Goal: Information Seeking & Learning: Learn about a topic

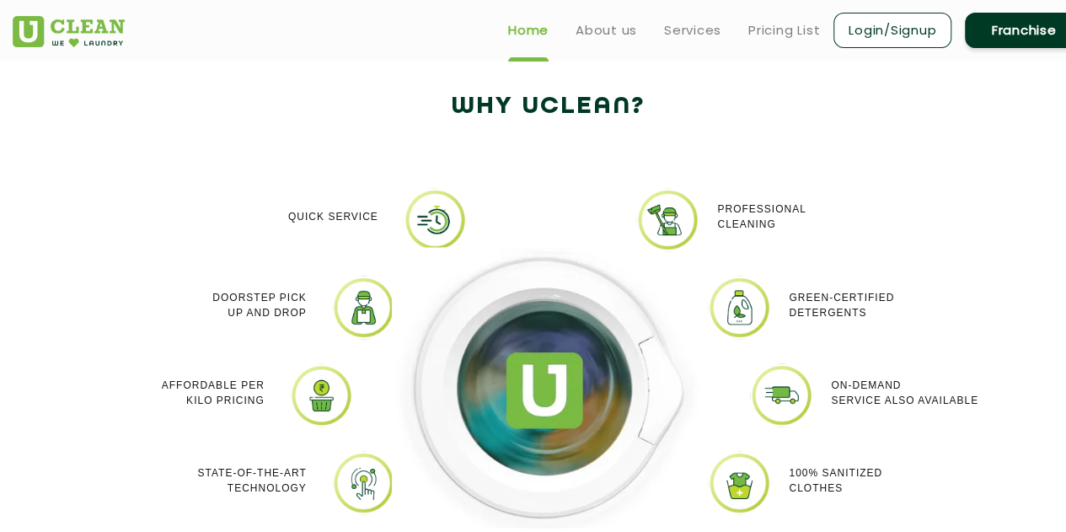
scroll to position [937, 0]
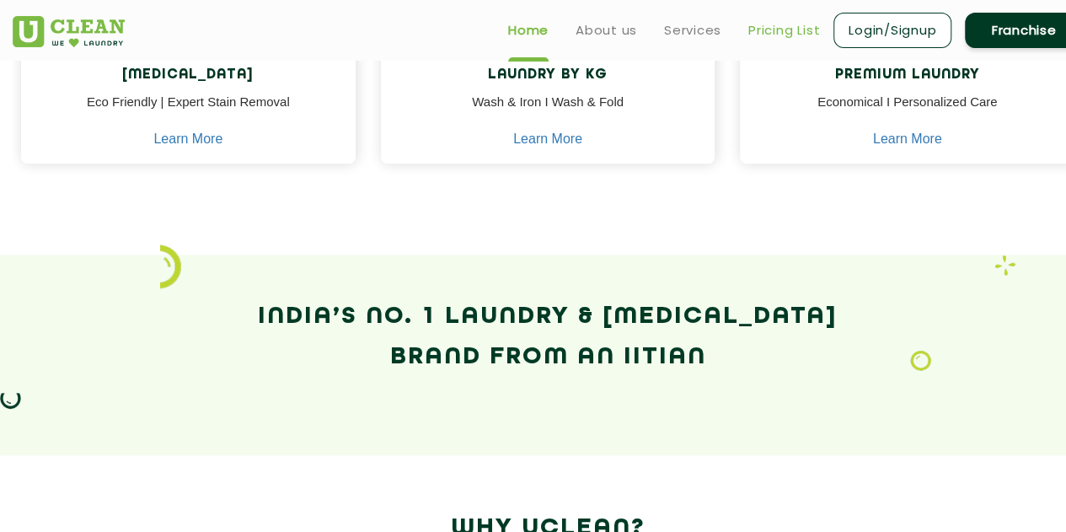
click at [799, 29] on link "Pricing List" at bounding box center [784, 30] width 72 height 20
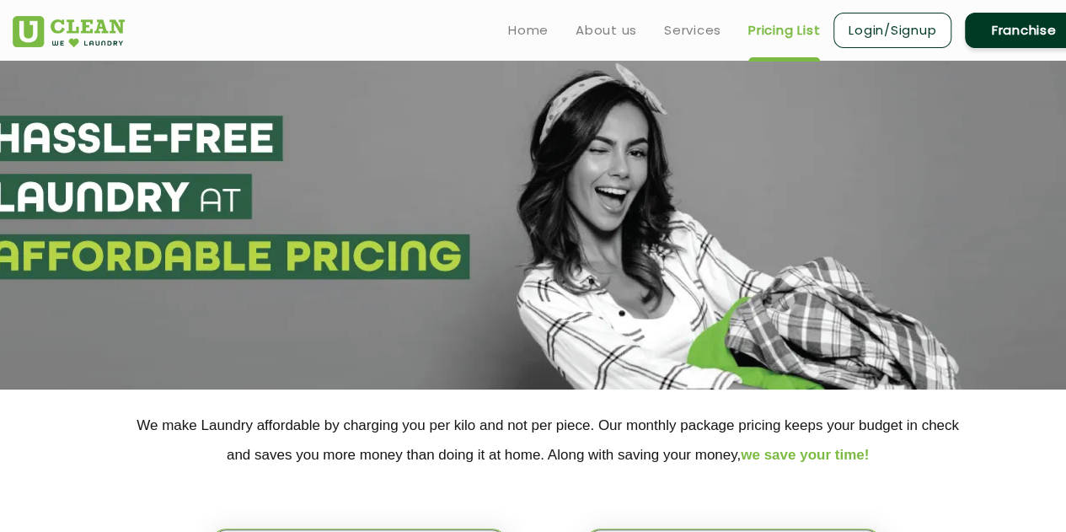
click at [800, 34] on link "Pricing List" at bounding box center [784, 30] width 72 height 20
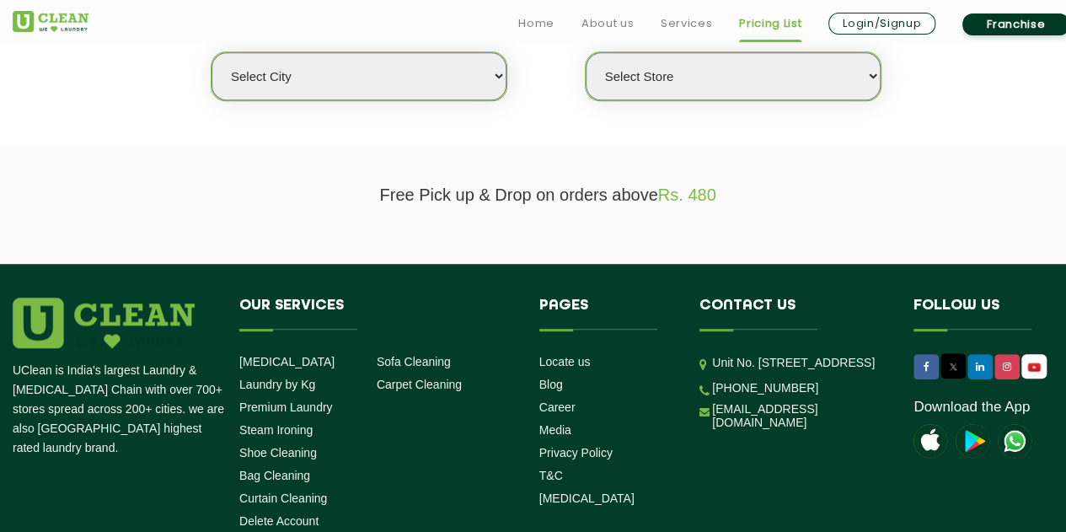
scroll to position [337, 0]
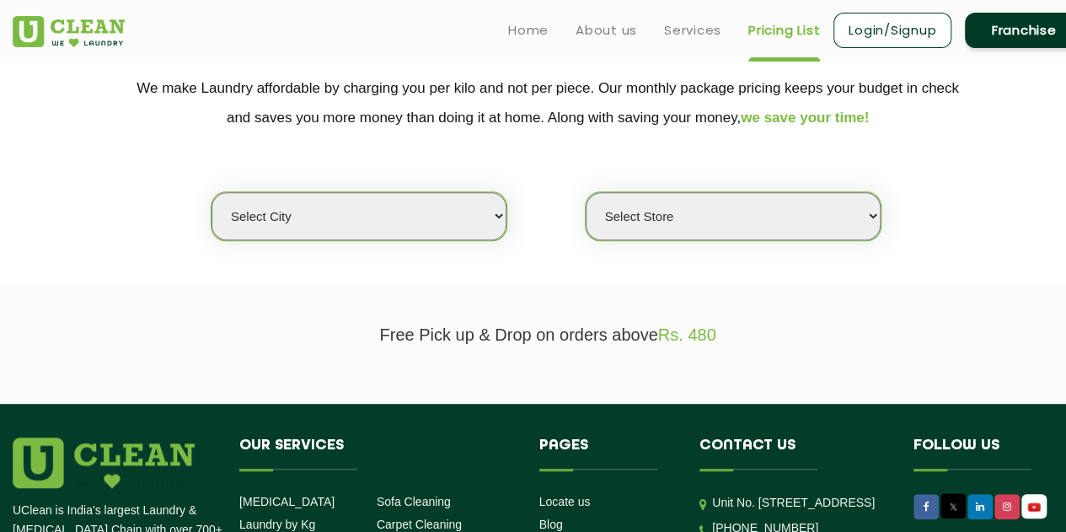
click at [469, 206] on select "Select city Aalo Abu Dhabi Agartala Agra Ahmedabad Akola Aligarh Alwar - UClean…" at bounding box center [359, 216] width 295 height 48
select select "147"
click at [212, 192] on select "Select city Aalo Abu Dhabi Agartala Agra Ahmedabad Akola Aligarh Alwar - UClean…" at bounding box center [359, 216] width 295 height 48
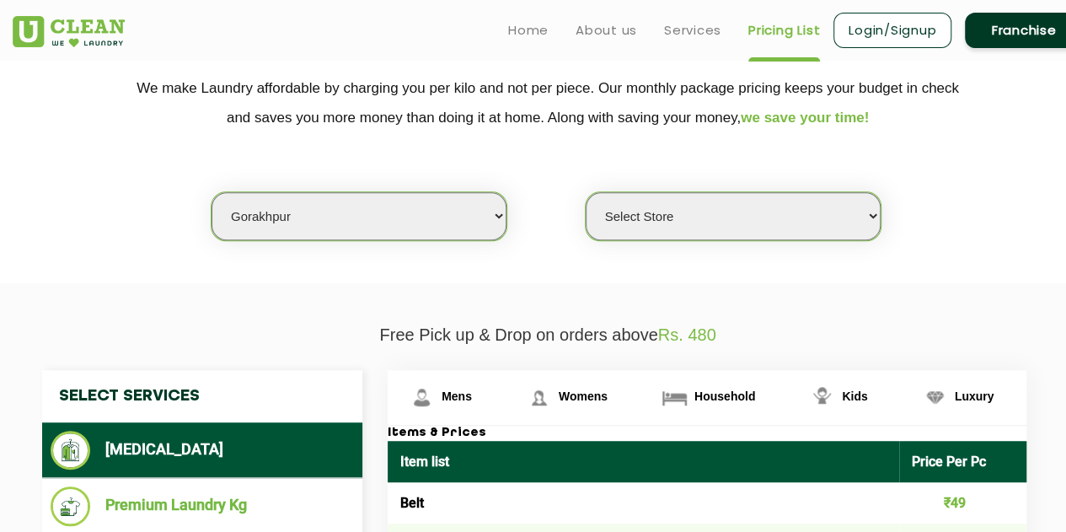
click at [726, 217] on select "Select Store UClean Gorakhpur" at bounding box center [733, 216] width 295 height 48
select select "430"
click at [586, 192] on select "Select Store UClean Gorakhpur" at bounding box center [733, 216] width 295 height 48
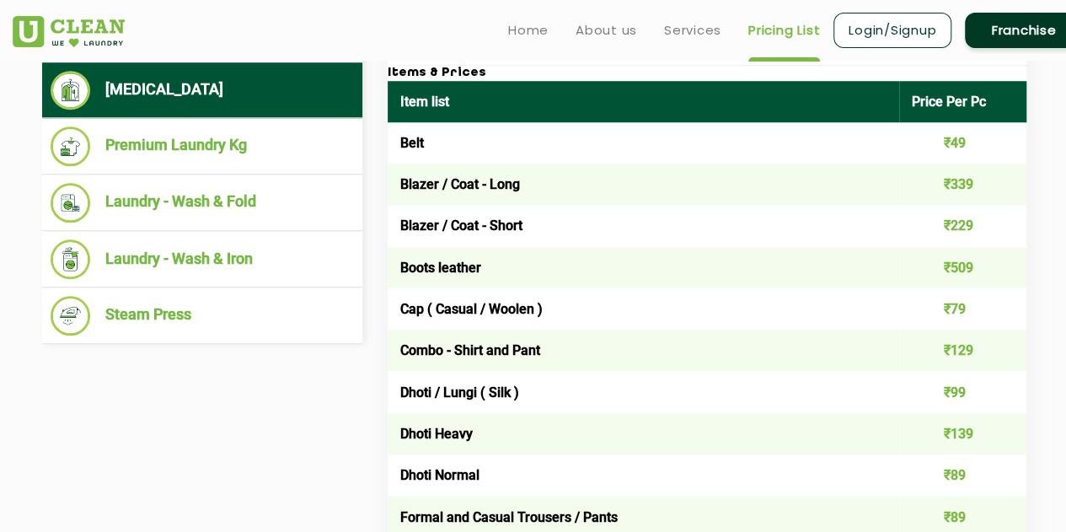
scroll to position [674, 0]
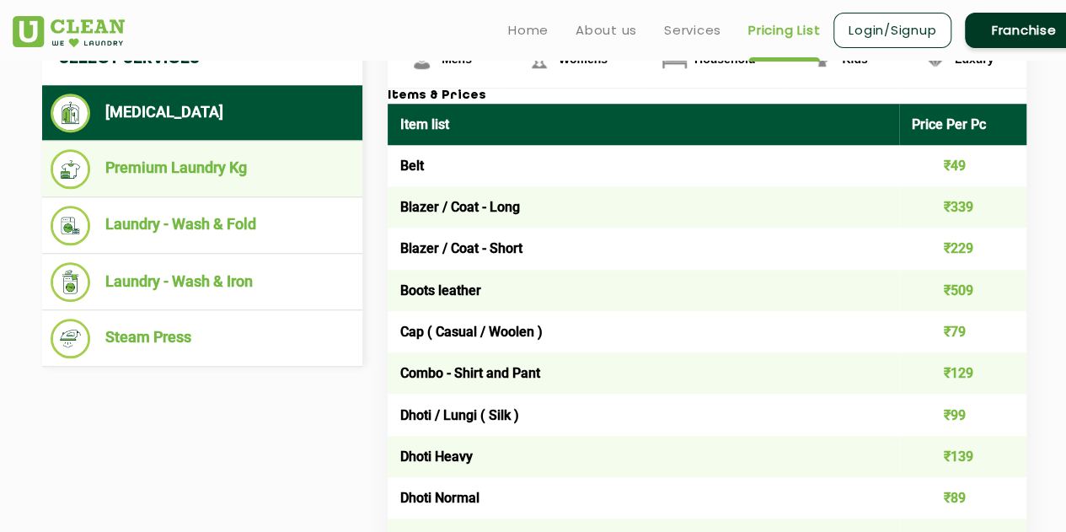
click at [162, 180] on li "Premium Laundry Kg" at bounding box center [202, 169] width 303 height 40
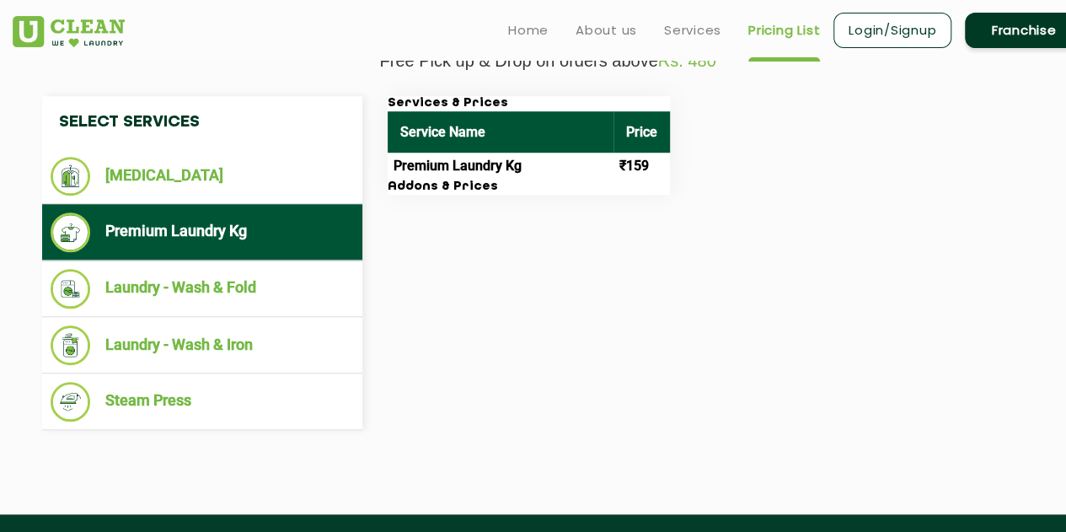
scroll to position [590, 0]
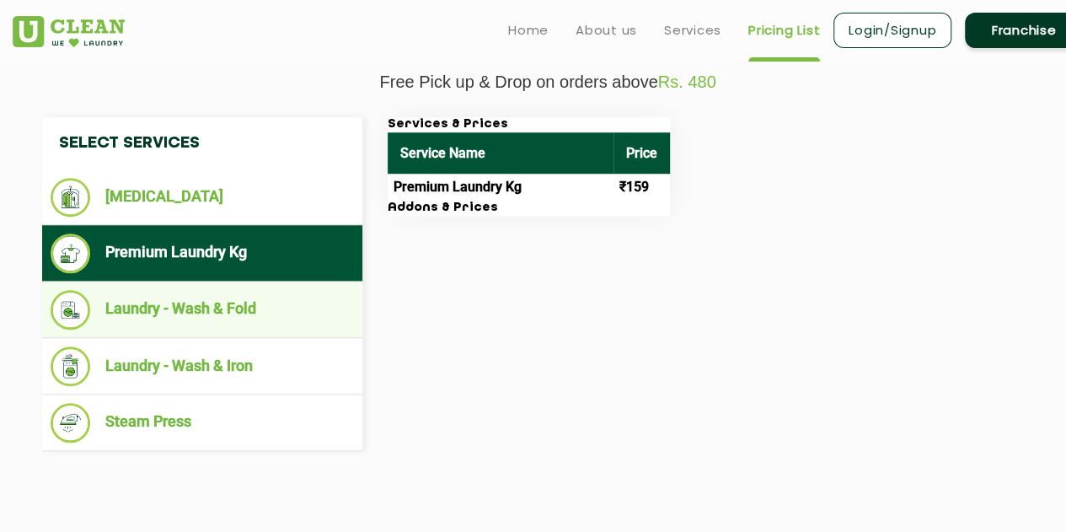
click at [211, 309] on li "Laundry - Wash & Fold" at bounding box center [202, 310] width 303 height 40
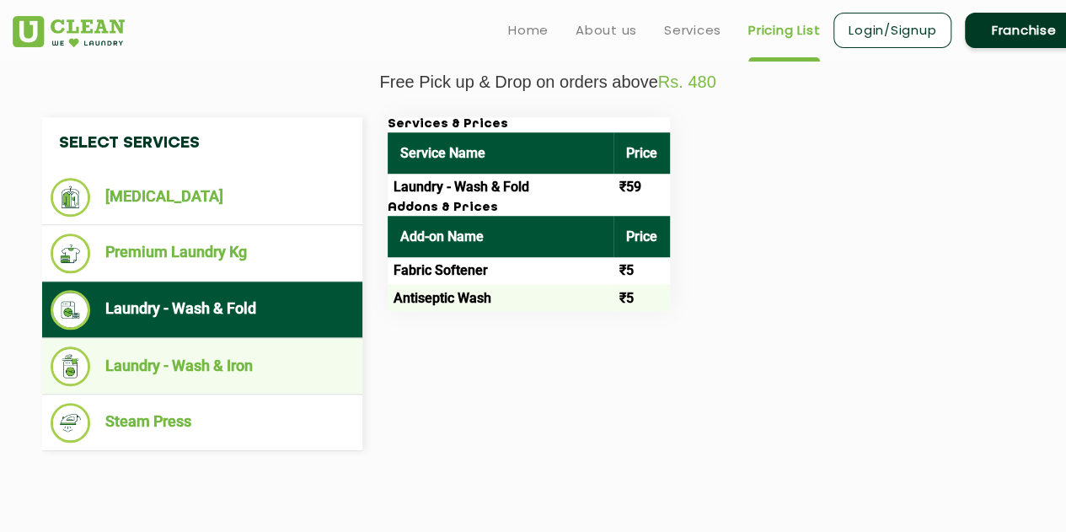
click at [210, 348] on li "Laundry - Wash & Iron" at bounding box center [202, 366] width 303 height 40
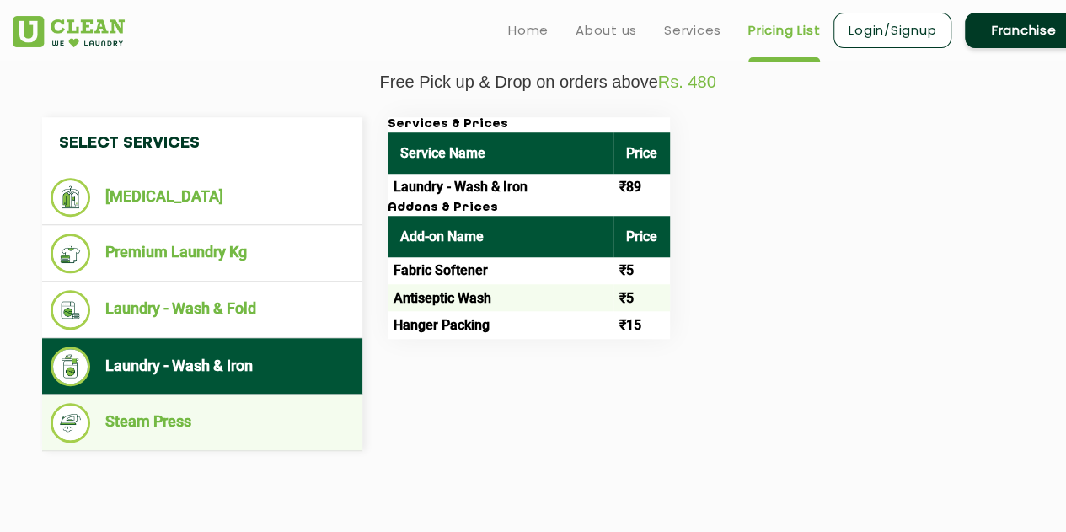
click at [194, 407] on li "Steam Press" at bounding box center [202, 423] width 303 height 40
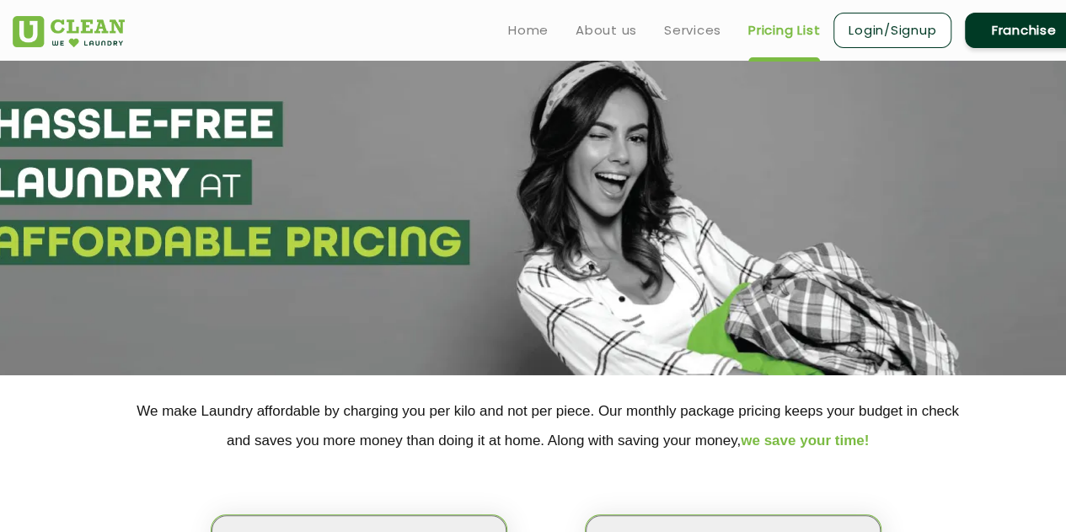
scroll to position [0, 0]
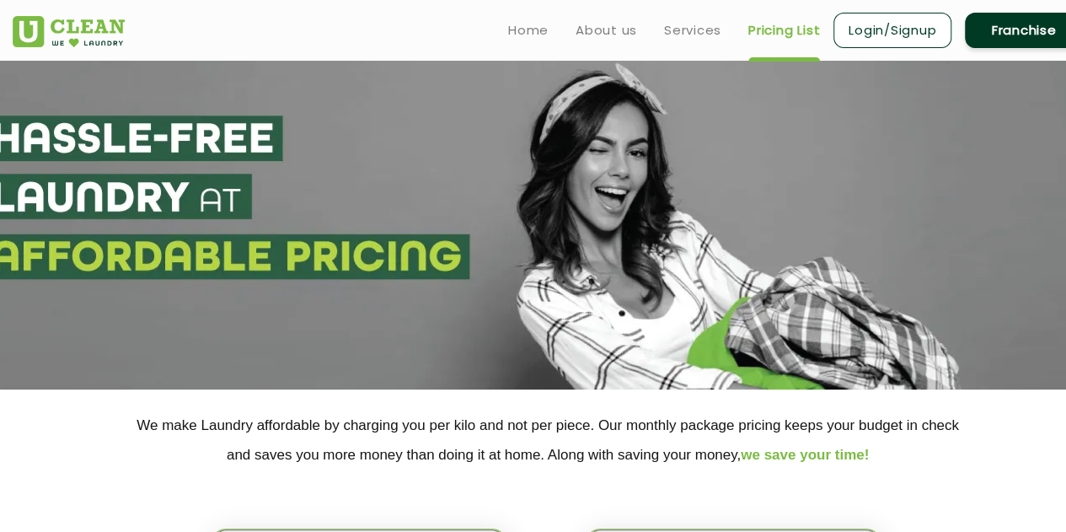
click at [516, 13] on ul "Home About us Services Pricing List Login/Signup Franchise" at bounding box center [789, 30] width 588 height 40
click at [518, 24] on link "Home" at bounding box center [528, 30] width 40 height 20
